Goal: Transaction & Acquisition: Purchase product/service

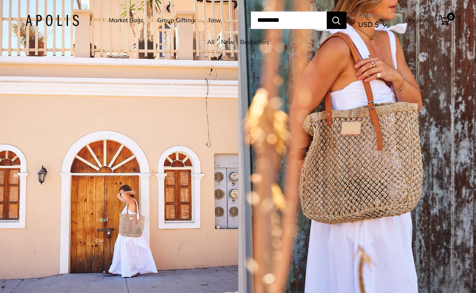
click at [114, 20] on link "Market Bags" at bounding box center [126, 20] width 35 height 11
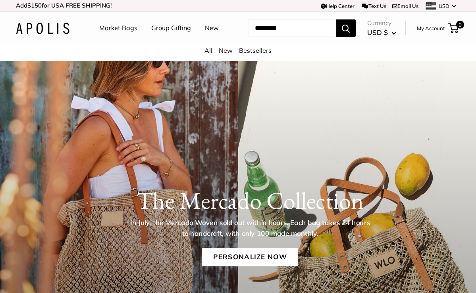
click at [209, 54] on link "All" at bounding box center [208, 50] width 8 height 8
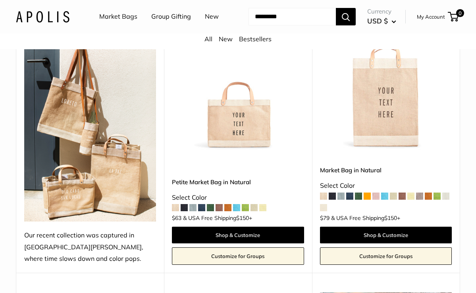
click at [0, 0] on img at bounding box center [0, 0] width 0 height 0
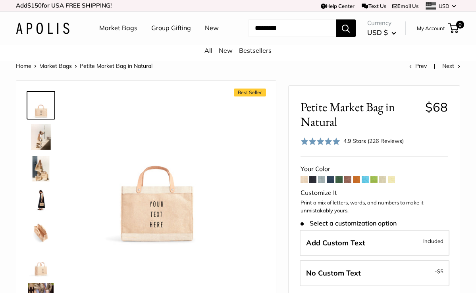
click at [313, 183] on span at bounding box center [312, 179] width 7 height 7
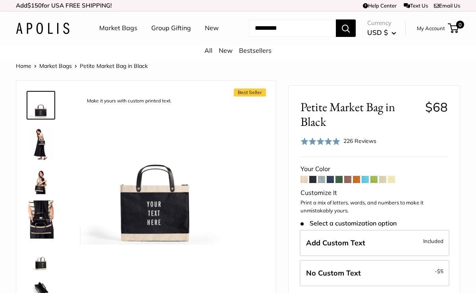
click at [323, 183] on span at bounding box center [321, 179] width 7 height 7
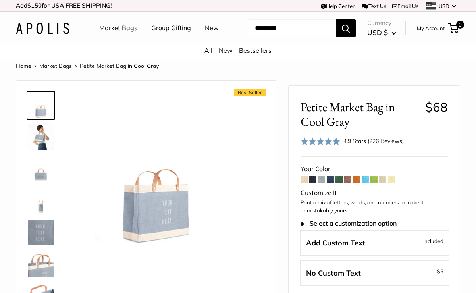
click at [331, 183] on span at bounding box center [330, 179] width 7 height 7
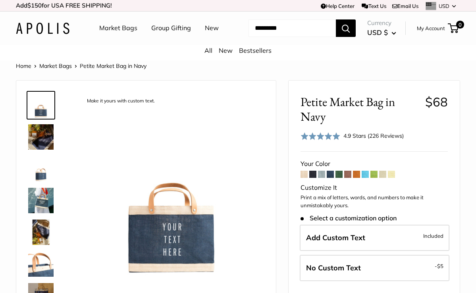
scroll to position [25, 0]
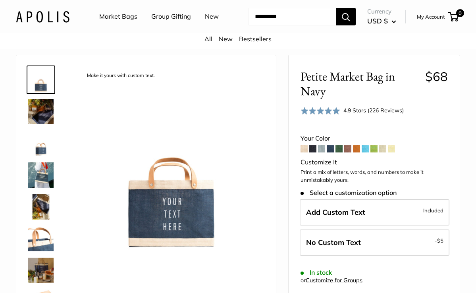
click at [339, 152] on span at bounding box center [338, 148] width 7 height 7
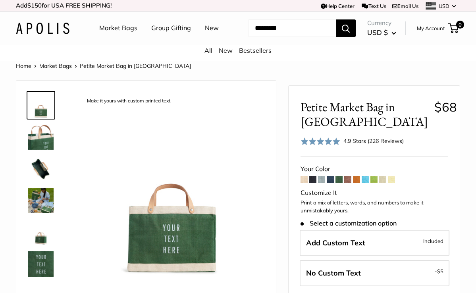
click at [348, 183] on span at bounding box center [347, 179] width 7 height 7
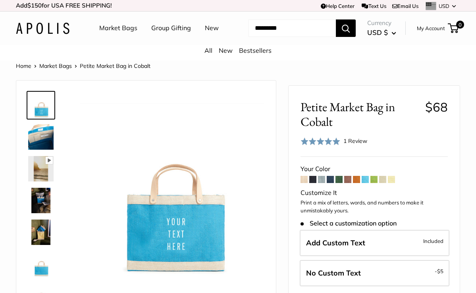
click at [376, 183] on span at bounding box center [373, 179] width 7 height 7
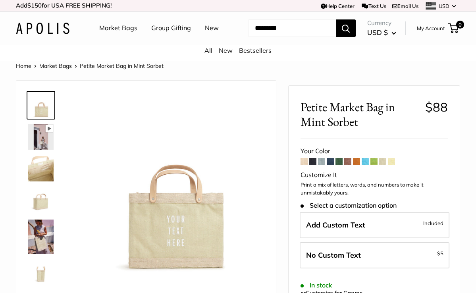
click at [392, 165] on span at bounding box center [391, 161] width 7 height 7
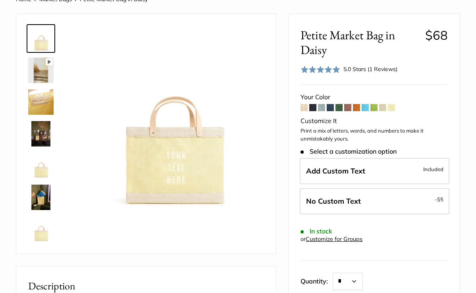
scroll to position [67, 0]
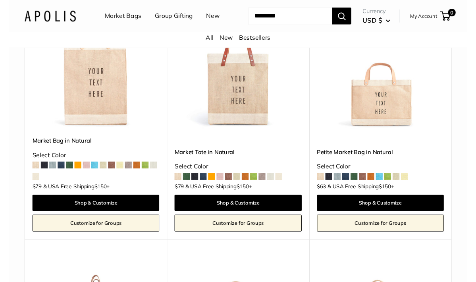
scroll to position [157, 0]
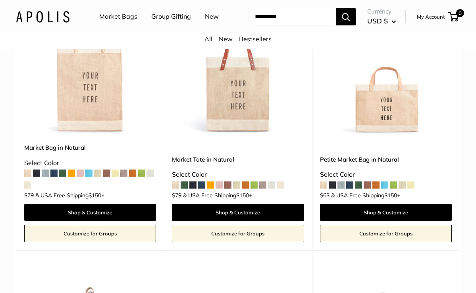
click at [425, 21] on link "My Account" at bounding box center [431, 17] width 28 height 10
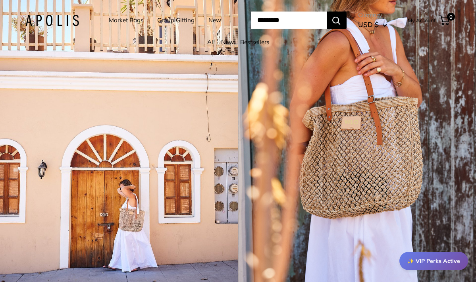
click at [119, 21] on link "Market Bags" at bounding box center [126, 20] width 35 height 11
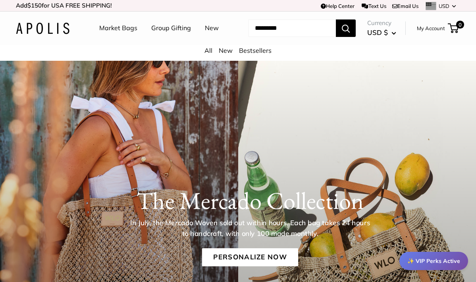
click at [124, 29] on link "Market Bags" at bounding box center [118, 28] width 38 height 12
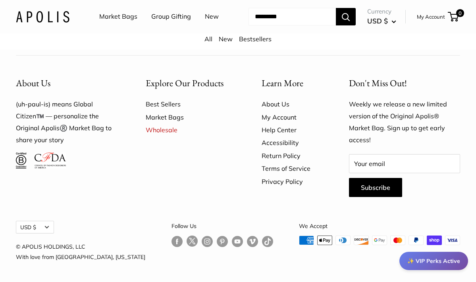
scroll to position [2268, 0]
click at [165, 123] on link "Market Bags" at bounding box center [190, 117] width 88 height 13
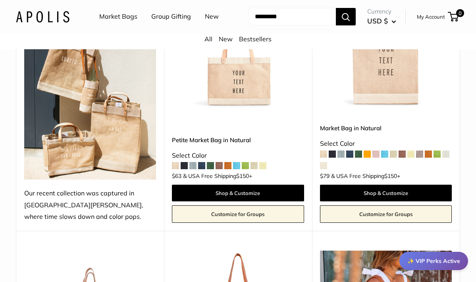
scroll to position [184, 0]
click at [228, 169] on span at bounding box center [227, 165] width 7 height 7
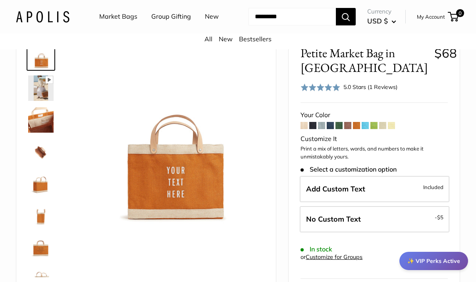
click at [349, 129] on span at bounding box center [347, 125] width 7 height 7
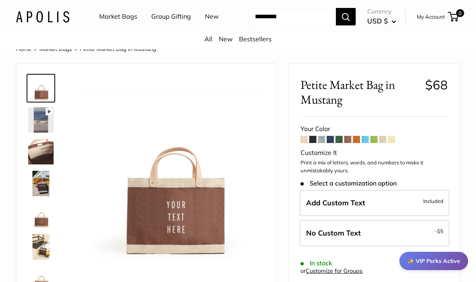
scroll to position [17, 0]
click at [339, 142] on span at bounding box center [338, 138] width 7 height 7
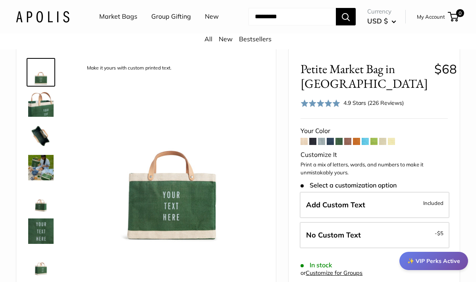
click at [332, 145] on span at bounding box center [330, 141] width 7 height 7
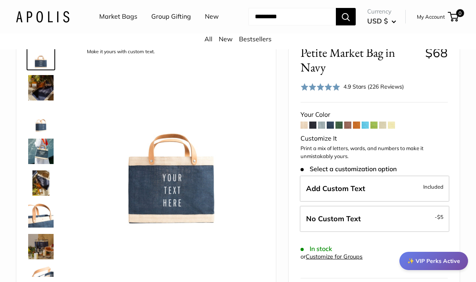
click at [323, 129] on span at bounding box center [321, 124] width 7 height 7
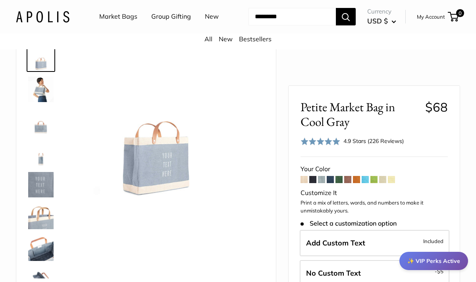
scroll to position [45, 0]
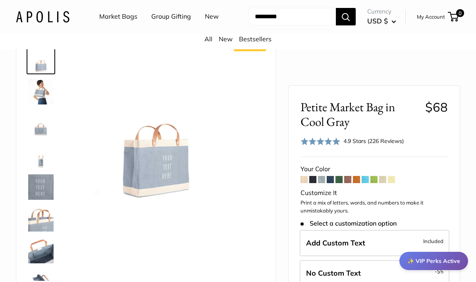
click at [331, 179] on span at bounding box center [330, 179] width 7 height 7
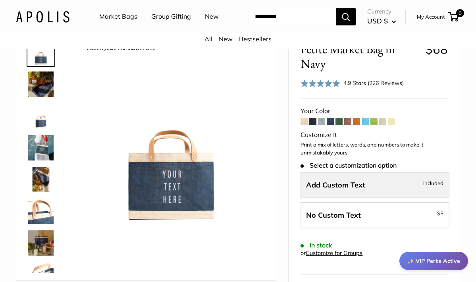
click at [326, 189] on span "Add Custom Text" at bounding box center [335, 184] width 59 height 9
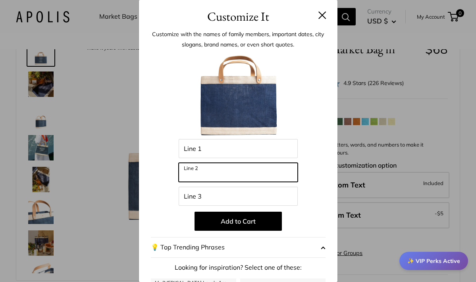
click at [184, 171] on input "Line 2" at bounding box center [238, 172] width 119 height 19
type input "*"
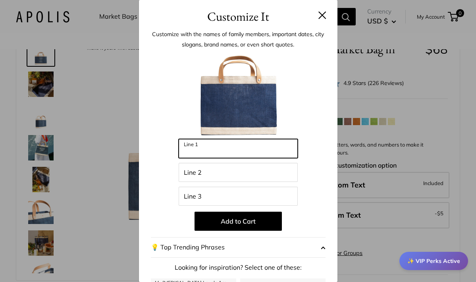
click at [184, 148] on input "Line 1" at bounding box center [238, 148] width 119 height 19
type input "*"
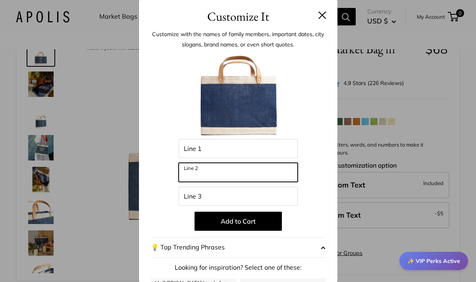
click at [185, 172] on input "Line 2" at bounding box center [238, 172] width 119 height 19
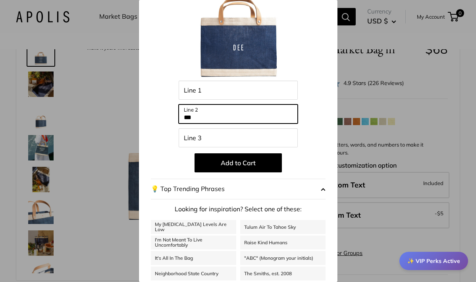
scroll to position [54, 0]
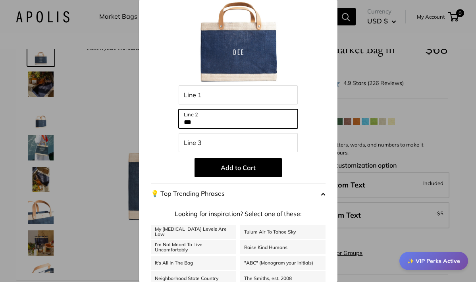
type input "***"
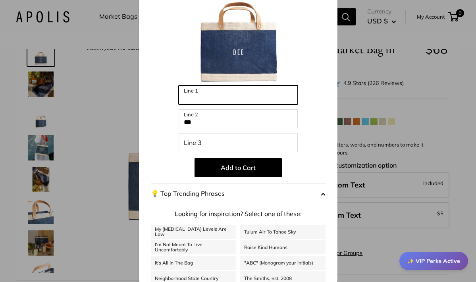
click at [182, 94] on input "Line 1" at bounding box center [238, 94] width 119 height 19
type input "**"
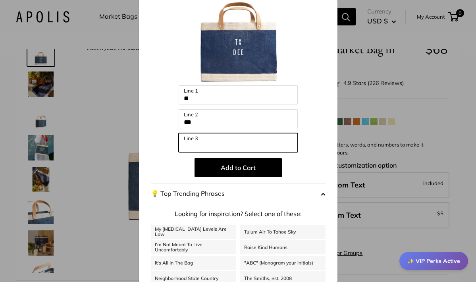
click at [186, 142] on input "Line 3" at bounding box center [238, 142] width 119 height 19
type input "**"
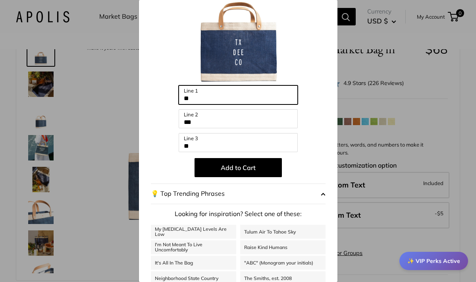
click at [192, 97] on input "**" at bounding box center [238, 94] width 119 height 19
type input "*"
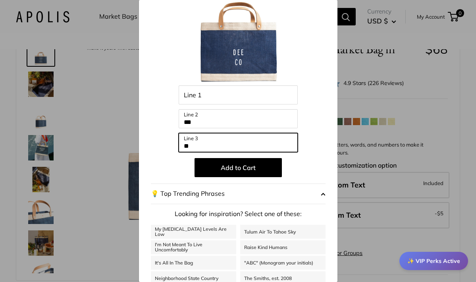
click at [195, 143] on input "**" at bounding box center [238, 142] width 119 height 19
type input "*"
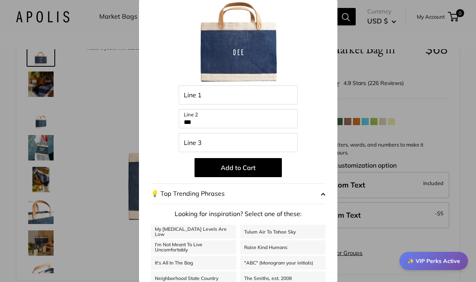
click at [426, 260] on div "✨ VIP Perks Active" at bounding box center [433, 261] width 69 height 18
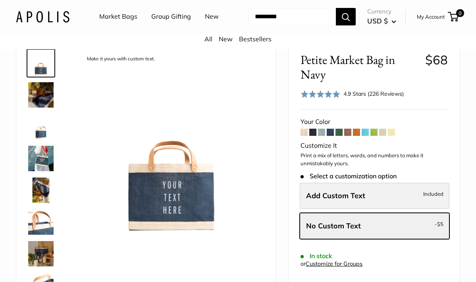
scroll to position [45, 0]
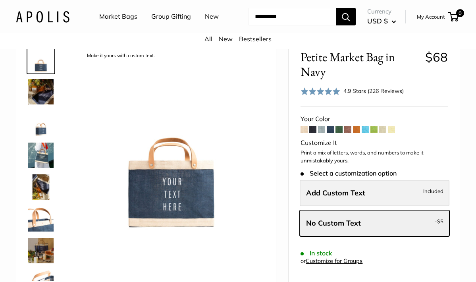
click at [371, 206] on label "Add Custom Text Included" at bounding box center [375, 193] width 150 height 26
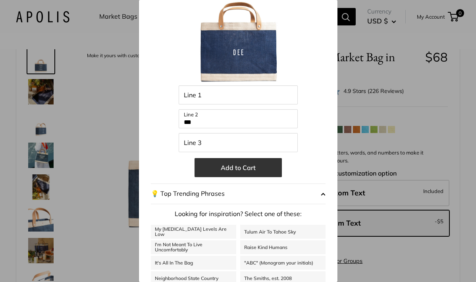
click at [253, 166] on button "Add to Cart" at bounding box center [237, 167] width 87 height 19
